Goal: Task Accomplishment & Management: Use online tool/utility

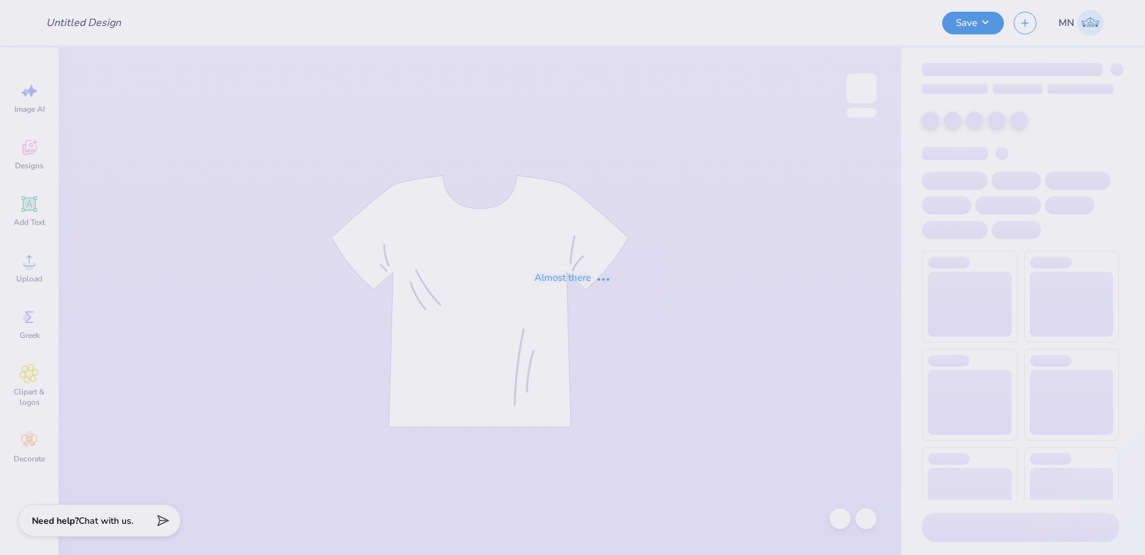
type input "College of HRSM 25th Anniversary"
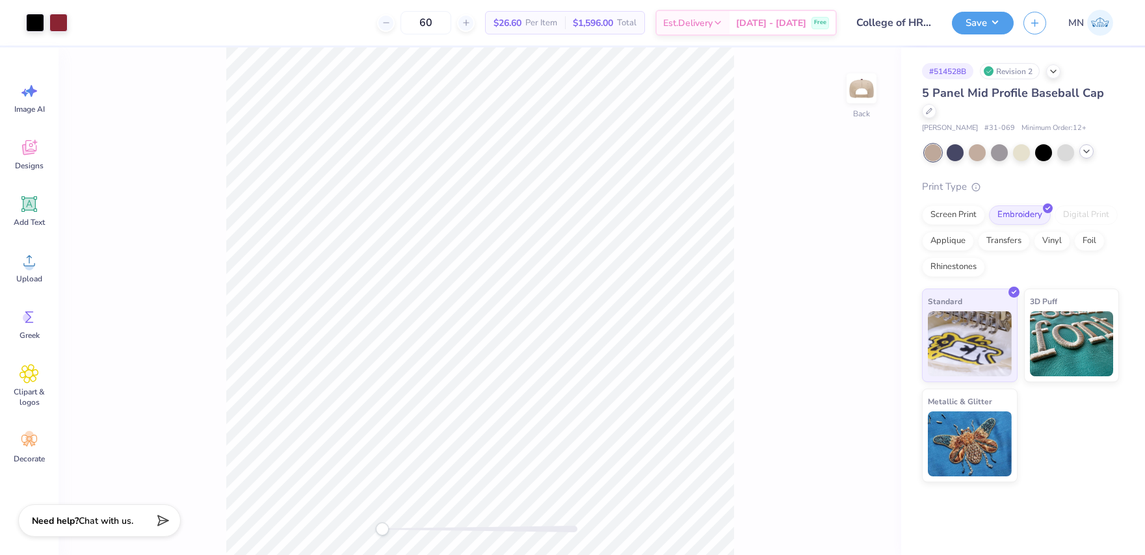
click at [1084, 155] on icon at bounding box center [1087, 151] width 10 height 10
click at [866, 106] on div at bounding box center [862, 89] width 60 height 60
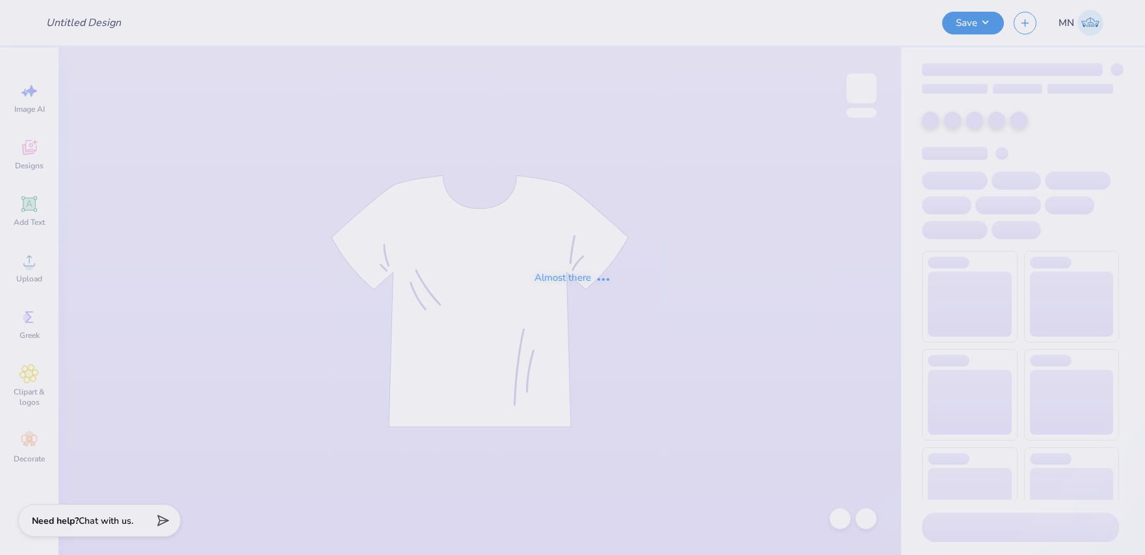
type input "Class of 2028 1/4 Zips"
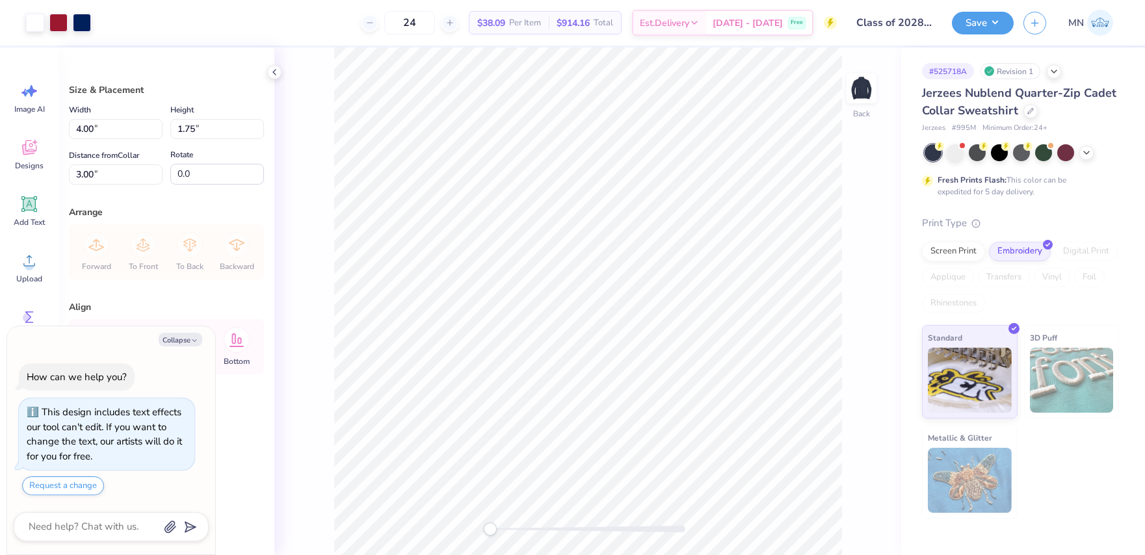
click at [178, 328] on div "Collapse How can we help you? This design includes text effects our tool can't …" at bounding box center [111, 440] width 208 height 229
drag, startPoint x: 181, startPoint y: 336, endPoint x: 555, endPoint y: 24, distance: 486.2
click at [181, 336] on button "Collapse" at bounding box center [181, 340] width 44 height 14
type textarea "x"
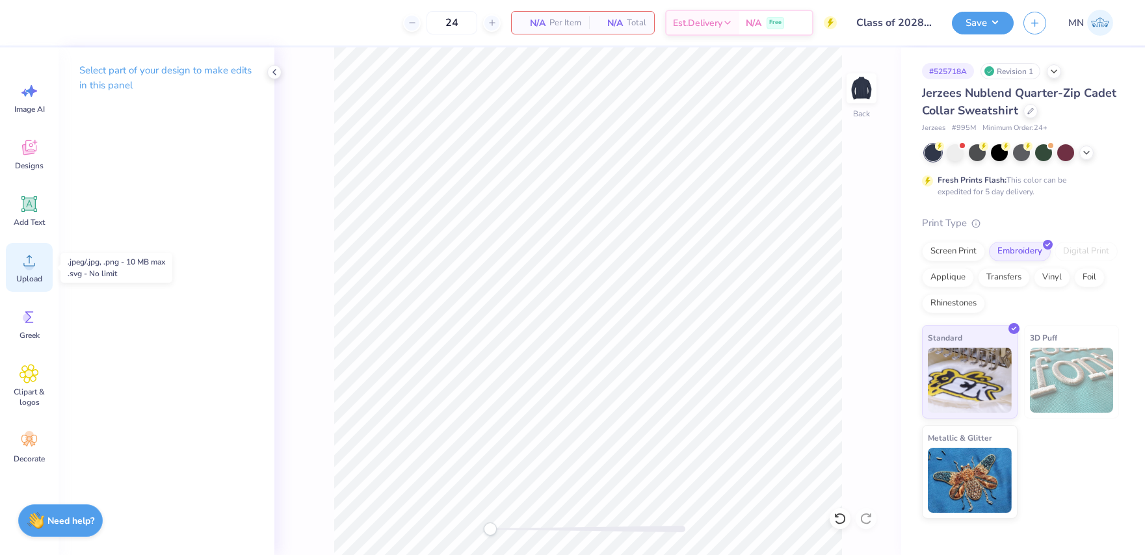
drag, startPoint x: 29, startPoint y: 268, endPoint x: 46, endPoint y: 265, distance: 17.1
click at [33, 267] on circle at bounding box center [29, 265] width 9 height 9
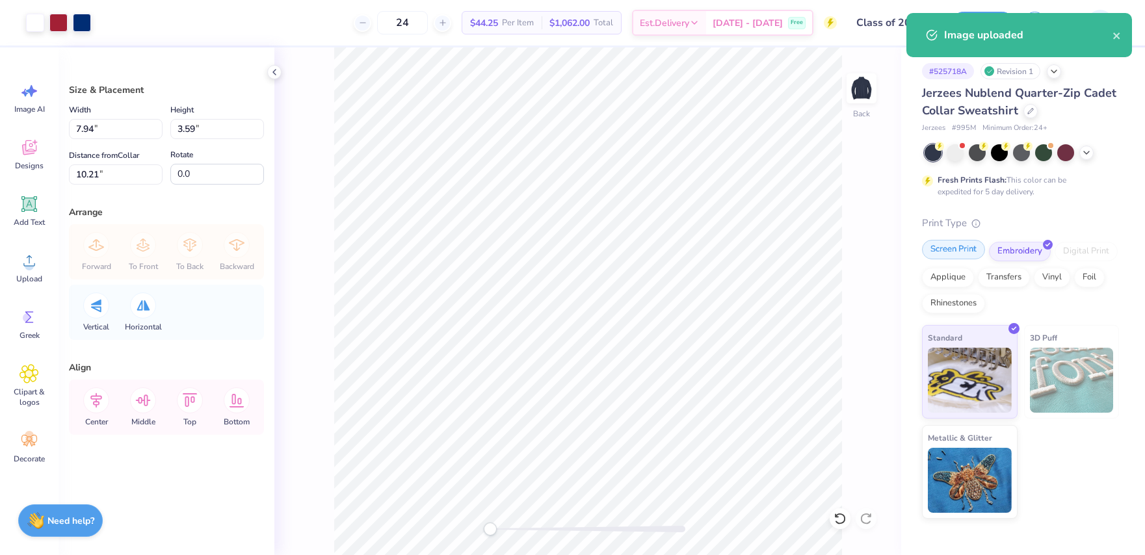
click at [942, 252] on div "Screen Print" at bounding box center [953, 250] width 63 height 20
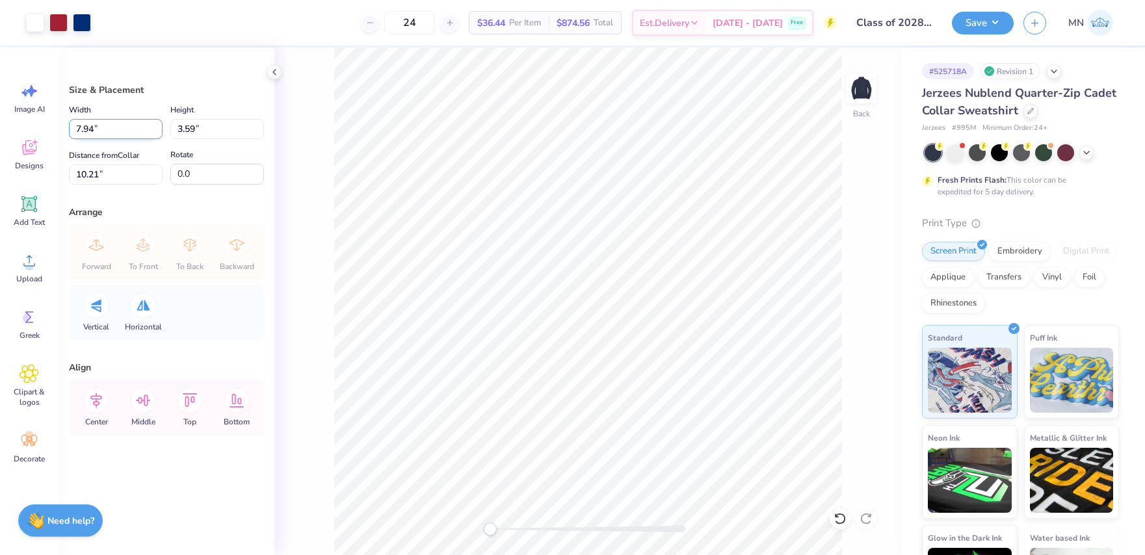
click at [129, 128] on input "7.94" at bounding box center [116, 129] width 94 height 20
type input "4.00"
type input "1.81"
click at [135, 173] on input "11.10" at bounding box center [116, 175] width 94 height 20
type input "3"
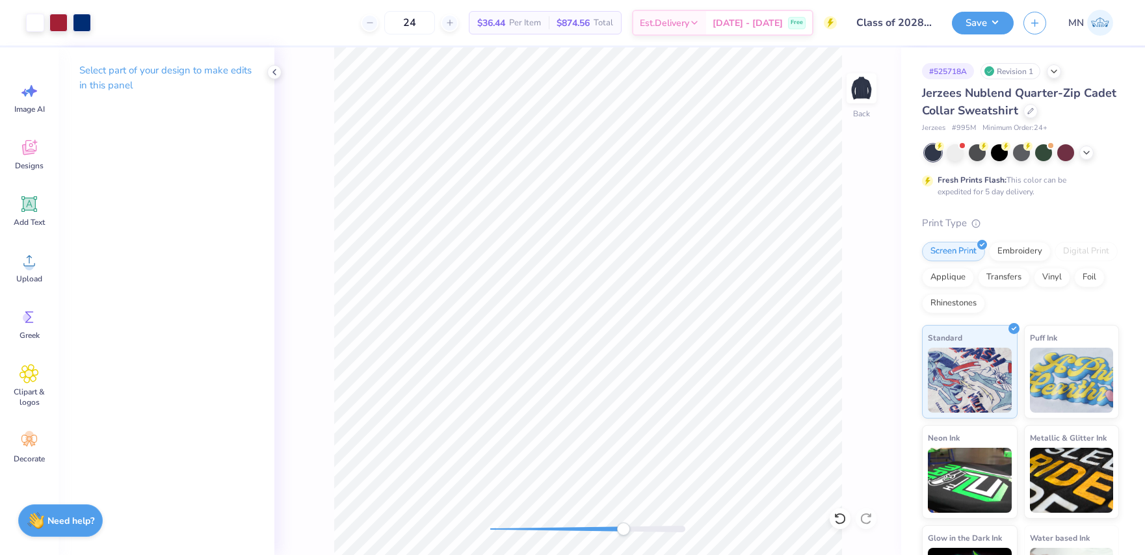
drag, startPoint x: 490, startPoint y: 529, endPoint x: 624, endPoint y: 522, distance: 134.1
click at [624, 523] on div "Accessibility label" at bounding box center [623, 529] width 13 height 13
click at [438, 508] on div "Back" at bounding box center [587, 301] width 627 height 508
drag, startPoint x: 623, startPoint y: 528, endPoint x: 842, endPoint y: 277, distance: 333.3
click at [845, 278] on div "Back" at bounding box center [587, 301] width 627 height 508
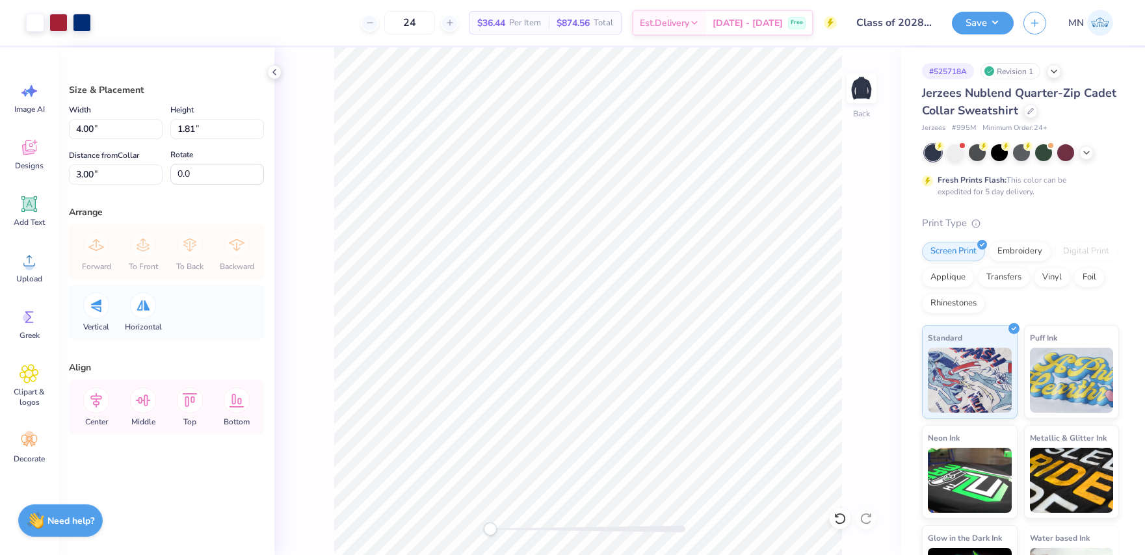
drag, startPoint x: 996, startPoint y: 20, endPoint x: 994, endPoint y: 36, distance: 16.4
click at [996, 20] on button "Save" at bounding box center [983, 23] width 62 height 23
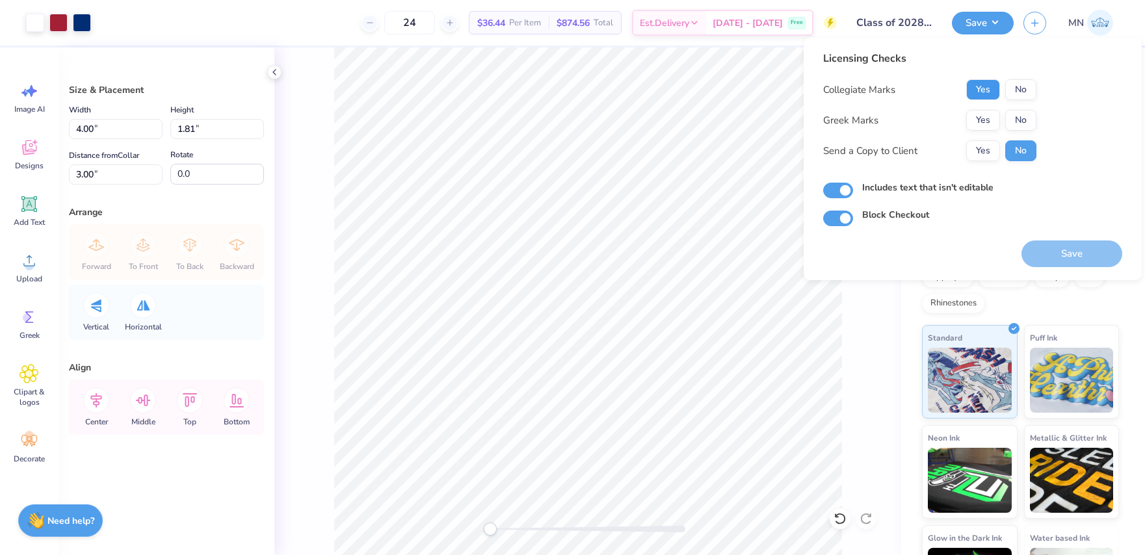
click at [984, 96] on button "Yes" at bounding box center [983, 89] width 34 height 21
drag, startPoint x: 996, startPoint y: 107, endPoint x: 1027, endPoint y: 125, distance: 36.1
click at [1027, 125] on button "No" at bounding box center [1020, 120] width 31 height 21
drag, startPoint x: 1065, startPoint y: 260, endPoint x: 1028, endPoint y: 243, distance: 40.7
click at [1065, 260] on button "Save" at bounding box center [1072, 254] width 101 height 27
